Goal: Task Accomplishment & Management: Manage account settings

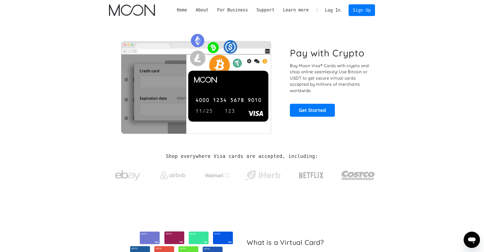
click at [340, 7] on link "Log In" at bounding box center [333, 10] width 24 height 11
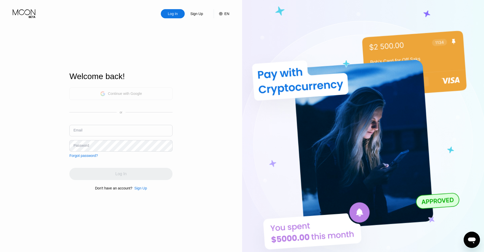
click at [130, 95] on div "Continue with Google" at bounding box center [125, 93] width 34 height 4
drag, startPoint x: 130, startPoint y: 95, endPoint x: 142, endPoint y: 83, distance: 16.5
click at [130, 95] on div "Continue with Google" at bounding box center [125, 93] width 34 height 4
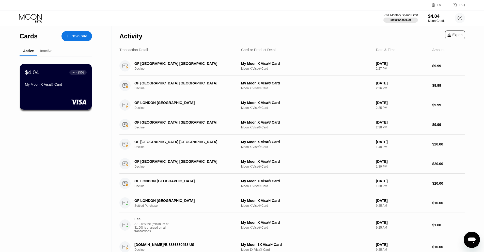
click at [78, 104] on rect at bounding box center [78, 101] width 15 height 5
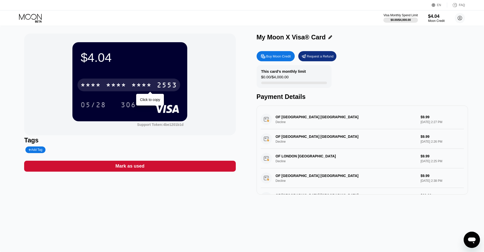
click at [141, 86] on div "* * * *" at bounding box center [141, 86] width 20 height 8
